Goal: Task Accomplishment & Management: Use online tool/utility

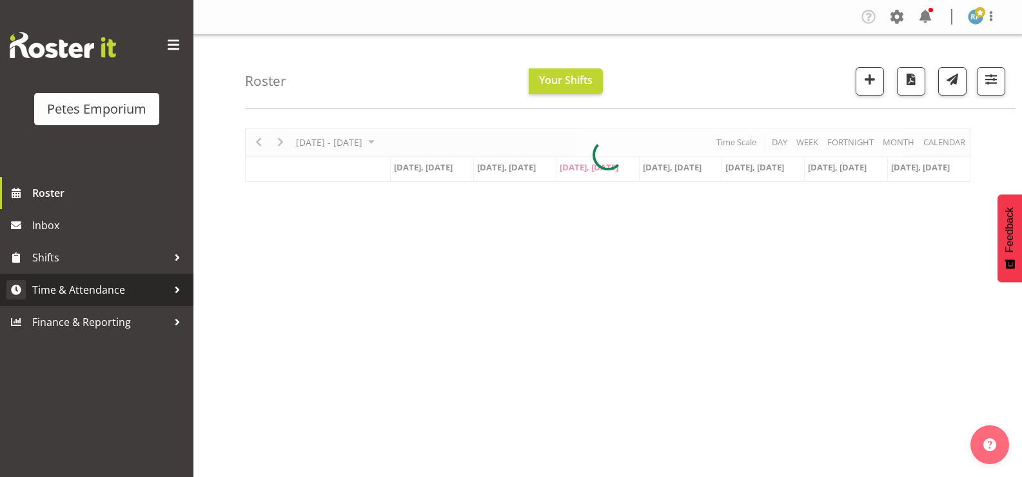
click at [105, 293] on span "Time & Attendance" at bounding box center [99, 289] width 135 height 19
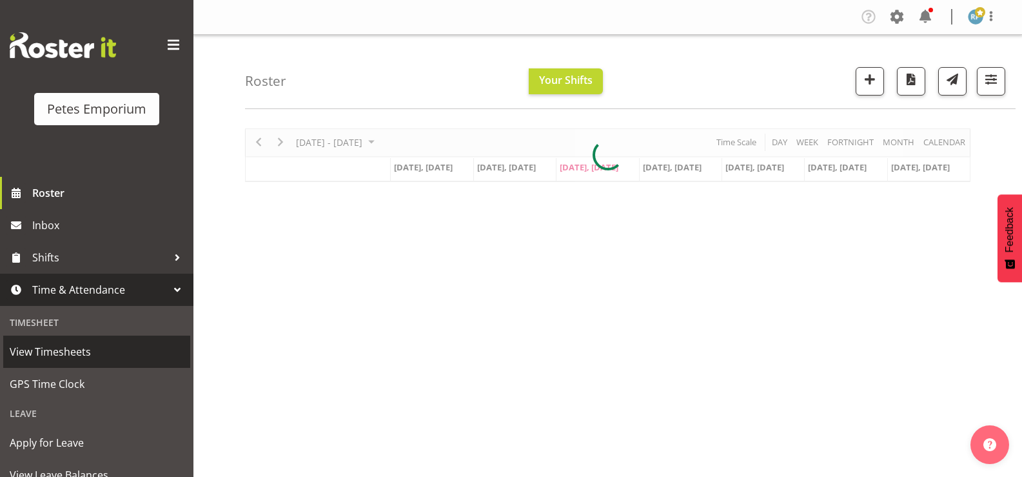
click at [81, 350] on span "View Timesheets" at bounding box center [97, 351] width 174 height 19
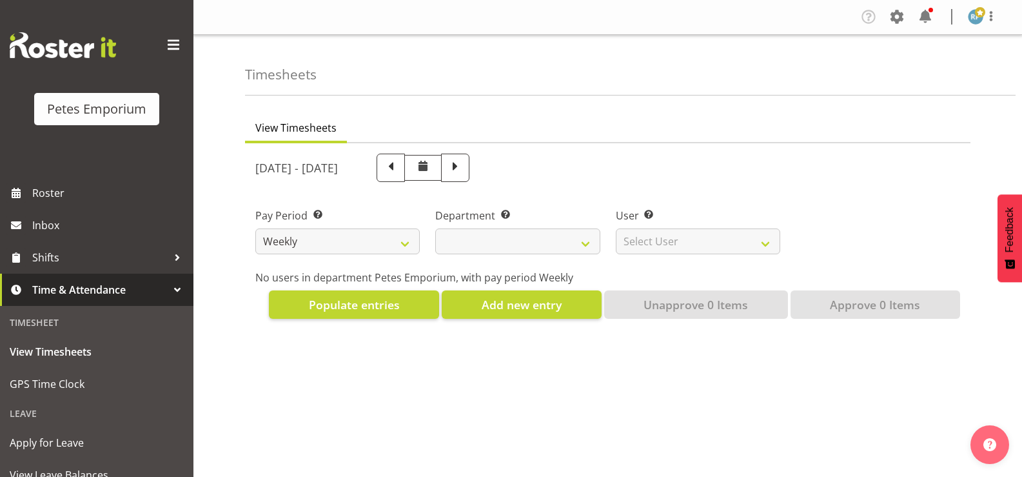
select select
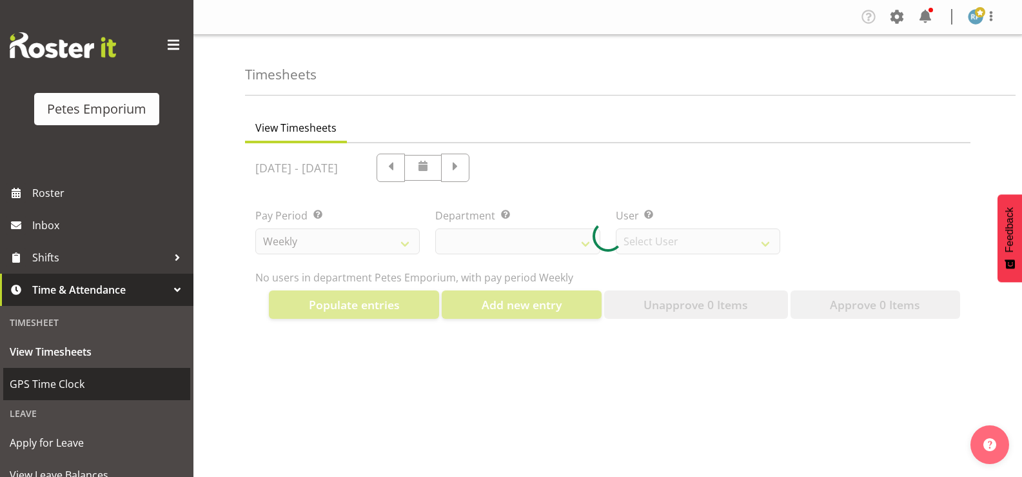
click at [67, 390] on span "GPS Time Clock" at bounding box center [97, 383] width 174 height 19
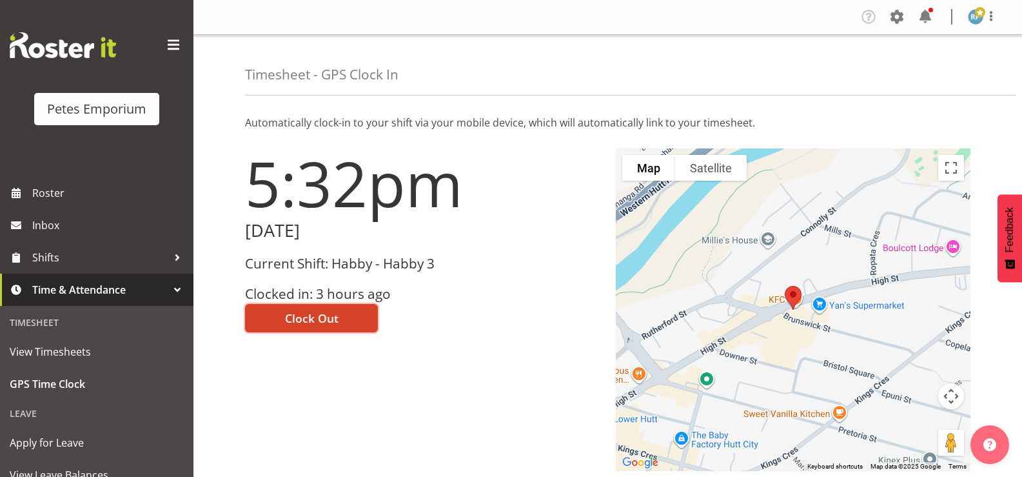
click at [347, 321] on button "Clock Out" at bounding box center [311, 318] width 133 height 28
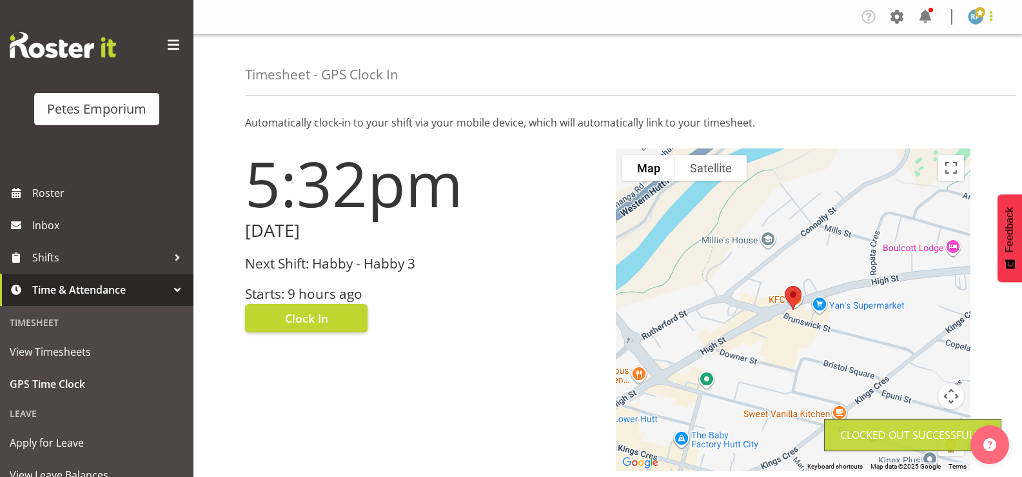
click at [994, 22] on span at bounding box center [991, 15] width 15 height 15
click at [950, 74] on link "Log Out" at bounding box center [937, 67] width 124 height 23
